Goal: Find specific page/section

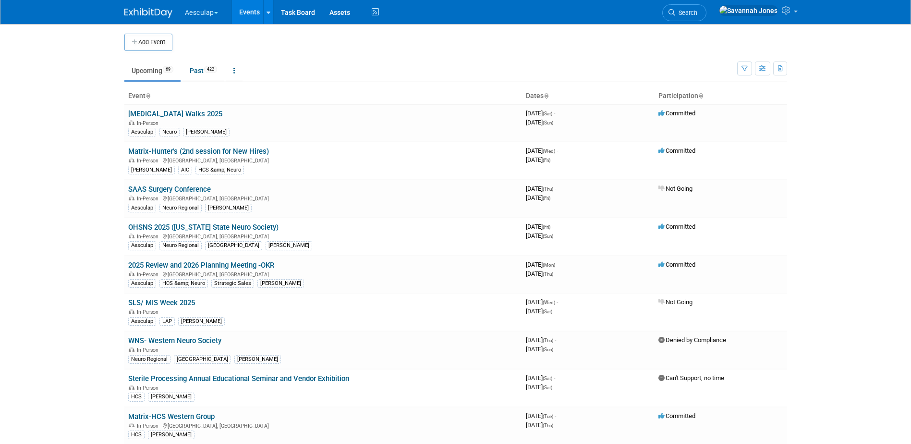
click at [218, 10] on button "Aesculap" at bounding box center [207, 10] width 46 height 21
click at [222, 92] on link "[PERSON_NAME]" at bounding box center [218, 85] width 69 height 13
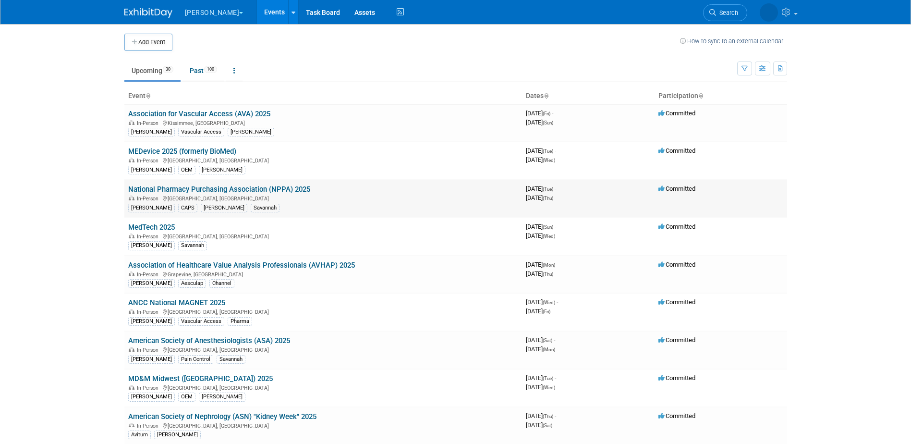
click at [267, 185] on link "National Pharmacy Purchasing Association (NPPA) 2025" at bounding box center [219, 189] width 182 height 9
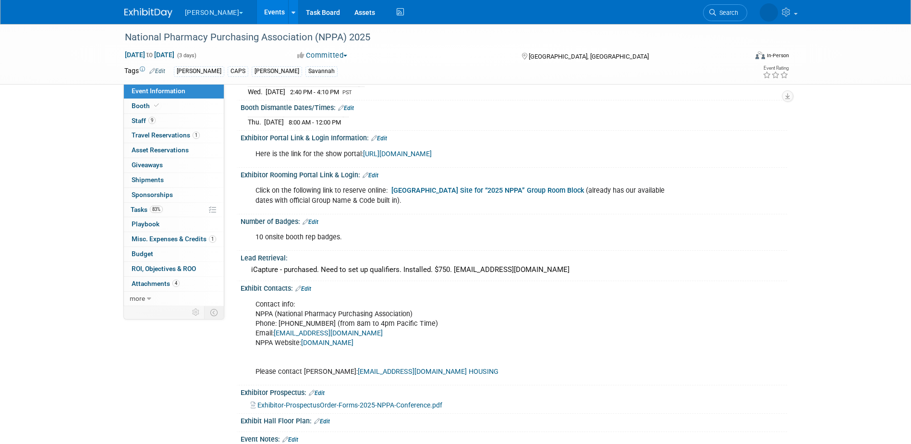
scroll to position [480, 0]
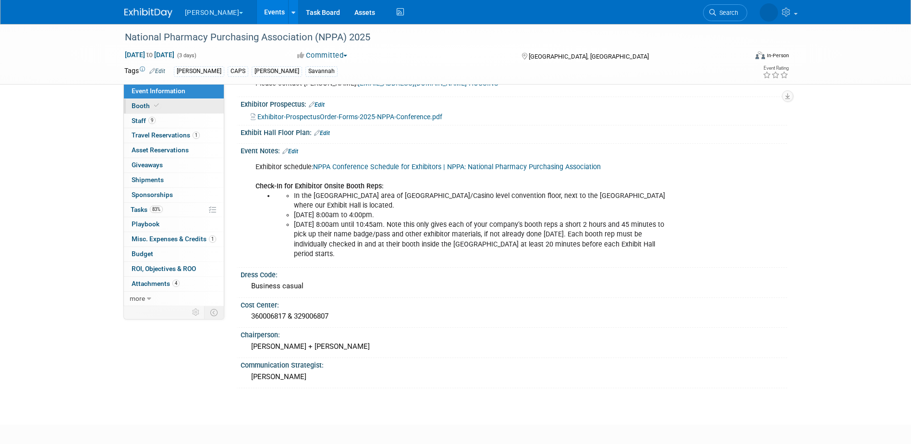
click at [207, 102] on link "Booth" at bounding box center [174, 106] width 100 height 14
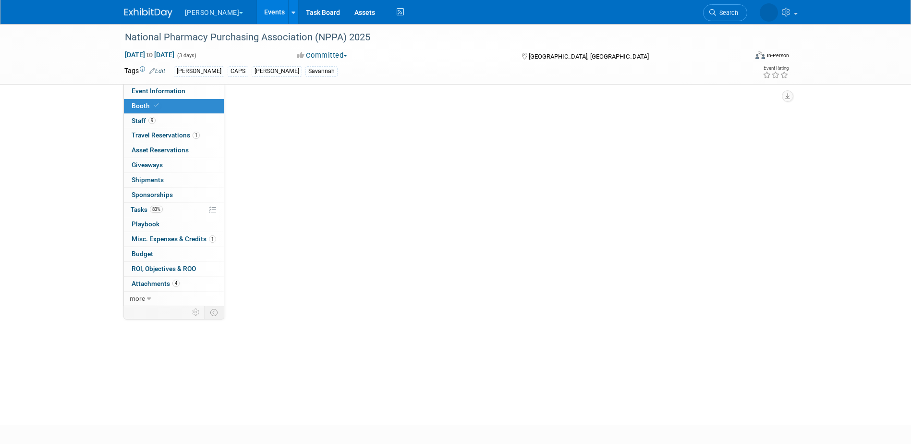
scroll to position [0, 0]
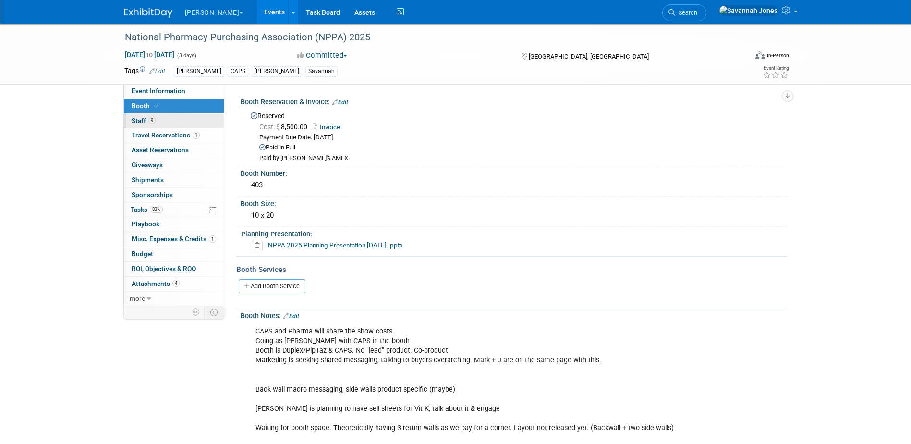
click at [205, 126] on link "9 Staff 9" at bounding box center [174, 121] width 100 height 14
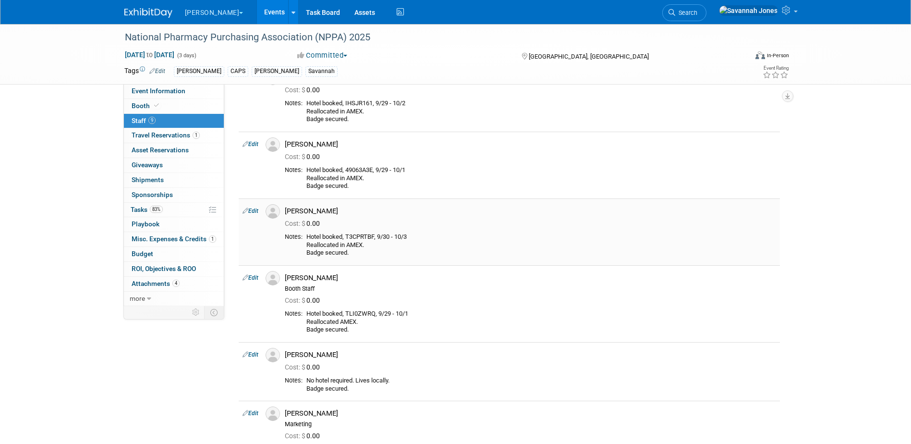
scroll to position [192, 0]
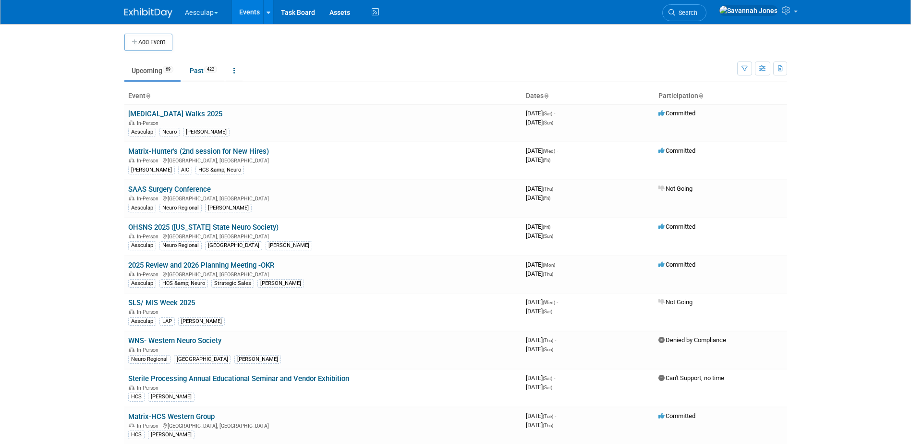
click at [325, 56] on td "Upcoming 69 Past 422 All Events 491 Past and Upcoming Grouped Annually Events g…" at bounding box center [430, 66] width 613 height 31
click at [197, 16] on button "Aesculap" at bounding box center [207, 10] width 46 height 21
click at [213, 90] on link "[PERSON_NAME]" at bounding box center [218, 85] width 69 height 13
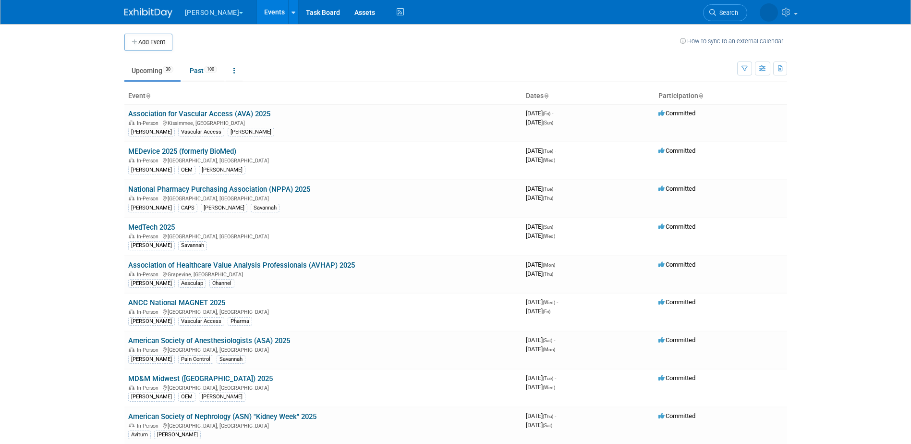
scroll to position [600, 0]
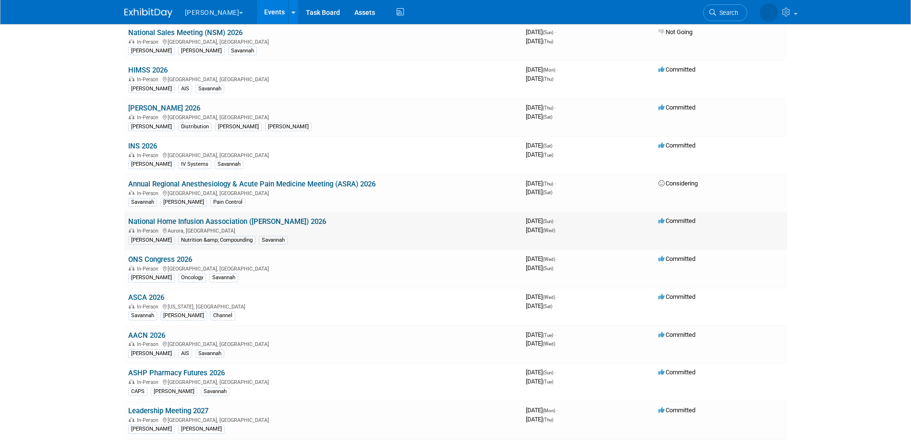
click at [283, 221] on link "National Home Infusion Aassociation ([PERSON_NAME]) 2026" at bounding box center [227, 221] width 198 height 9
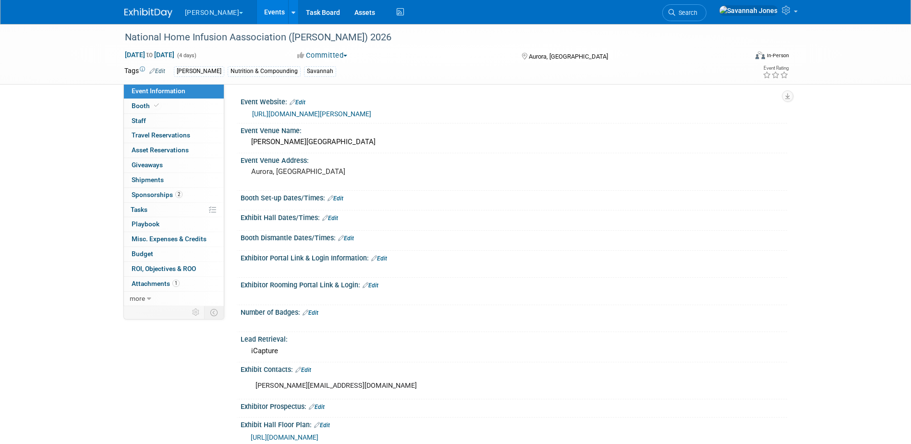
click at [379, 259] on link "Edit" at bounding box center [379, 258] width 16 height 7
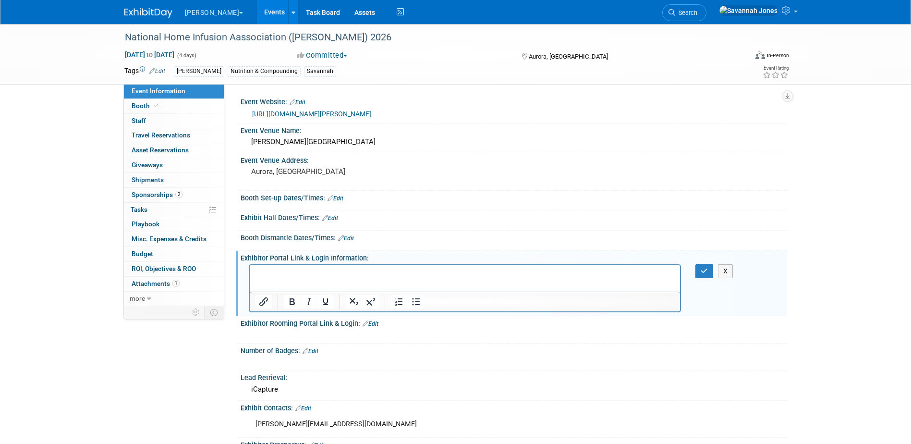
click at [371, 272] on p "Rich Text Area. Press ALT-0 for help." at bounding box center [465, 274] width 420 height 10
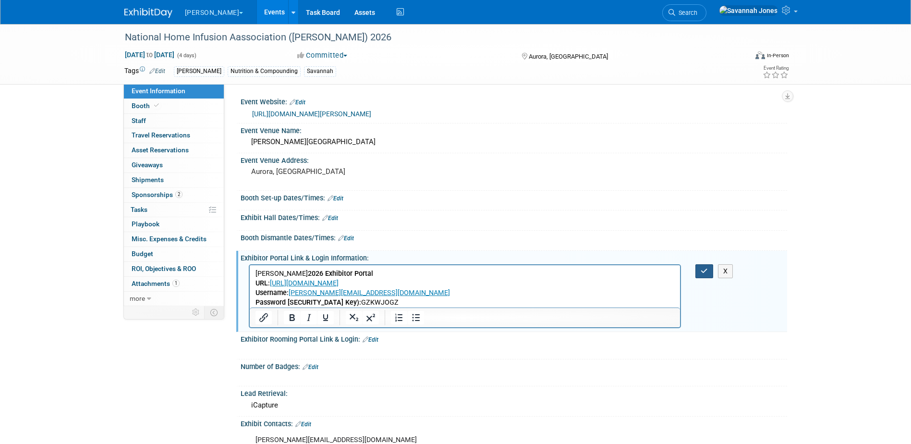
click at [706, 267] on button "button" at bounding box center [705, 271] width 18 height 14
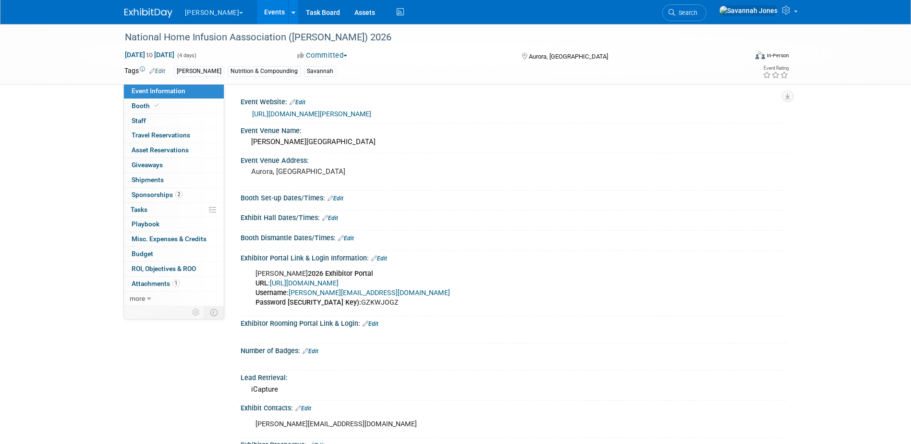
click at [257, 9] on link "Events" at bounding box center [274, 12] width 35 height 24
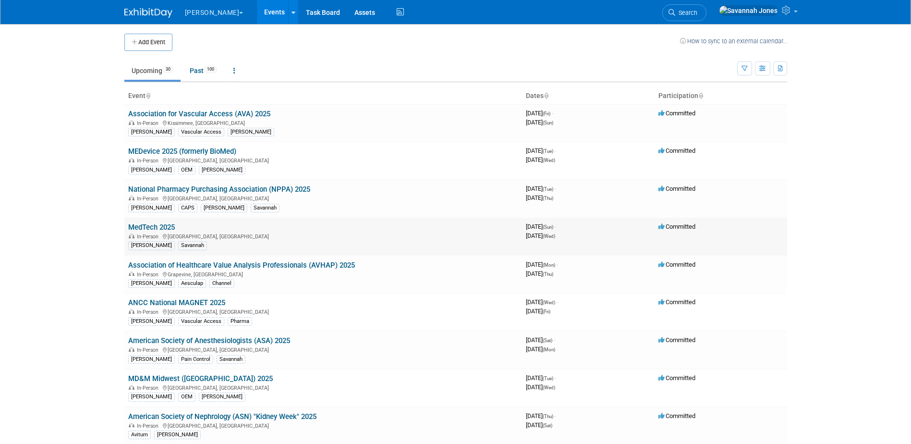
click at [169, 227] on link "MedTech 2025" at bounding box center [151, 227] width 47 height 9
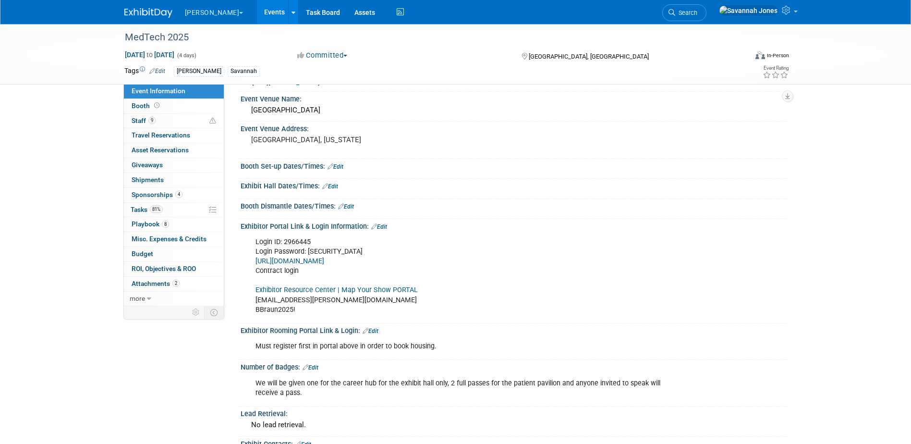
scroll to position [48, 0]
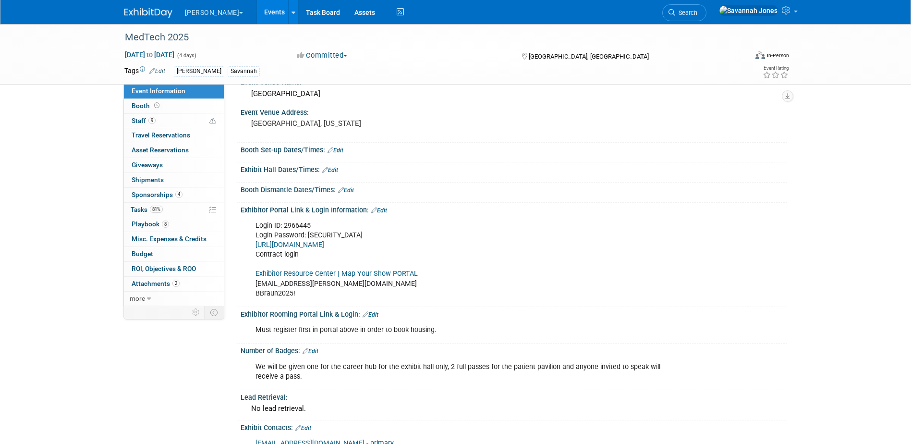
click at [344, 265] on div "Login ID: 2966445 Login Password: 7Hfv34hr https://medtech25.exh.mapyourshow.co…" at bounding box center [465, 259] width 433 height 87
click at [345, 269] on div "Login ID: 2966445 Login Password: 7Hfv34hr https://medtech25.exh.mapyourshow.co…" at bounding box center [465, 259] width 433 height 87
click at [349, 274] on link "Exhibitor Resource Center | Map Your Show PORTAL" at bounding box center [337, 273] width 162 height 8
